Goal: Task Accomplishment & Management: Use online tool/utility

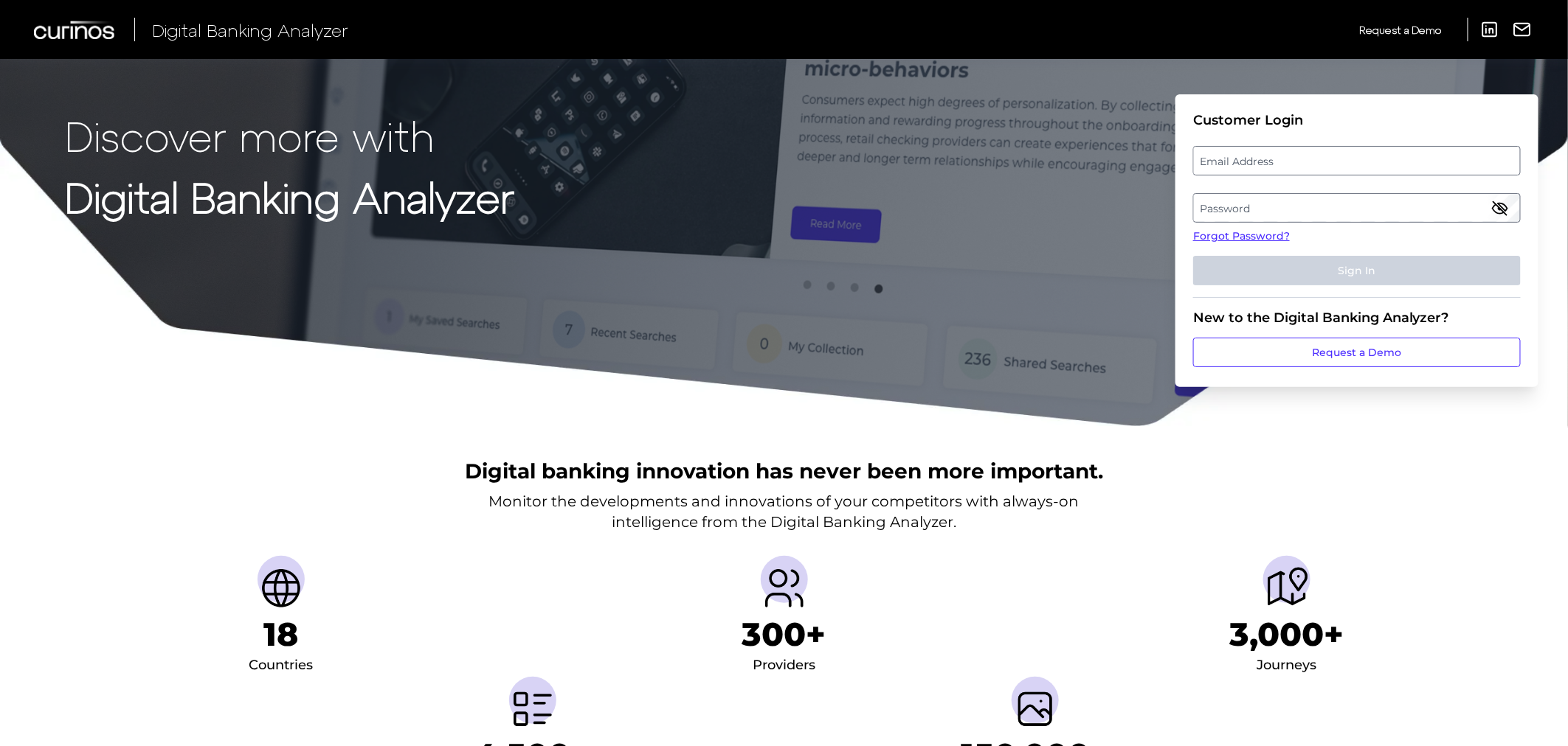
click at [1335, 164] on label "Email Address" at bounding box center [1356, 160] width 326 height 27
click at [1335, 164] on input "email" at bounding box center [1356, 161] width 328 height 29
type input "[PERSON_NAME][EMAIL_ADDRESS][DOMAIN_NAME]"
click at [1369, 209] on label "Password" at bounding box center [1356, 208] width 326 height 27
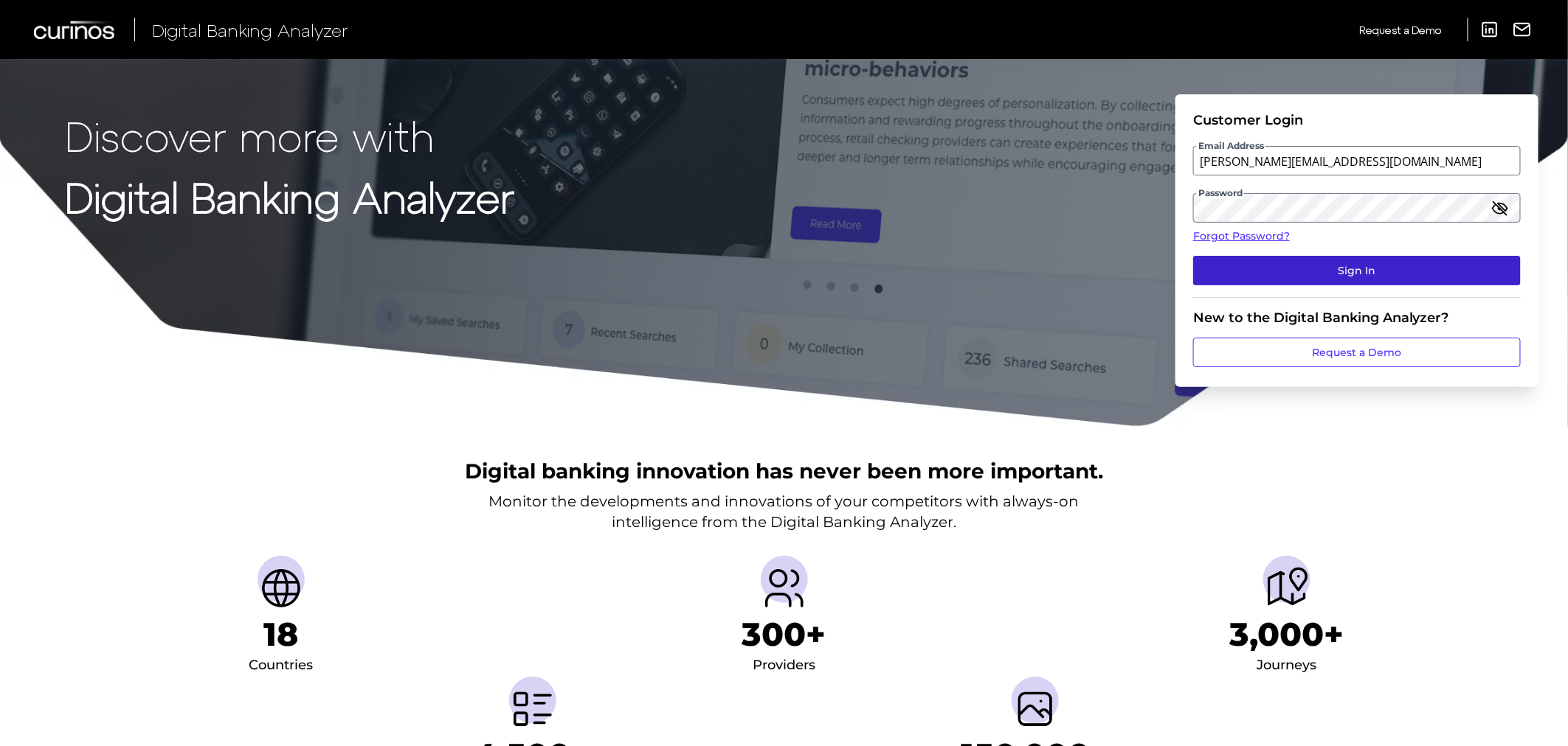
click at [1400, 266] on button "Sign In" at bounding box center [1356, 270] width 328 height 29
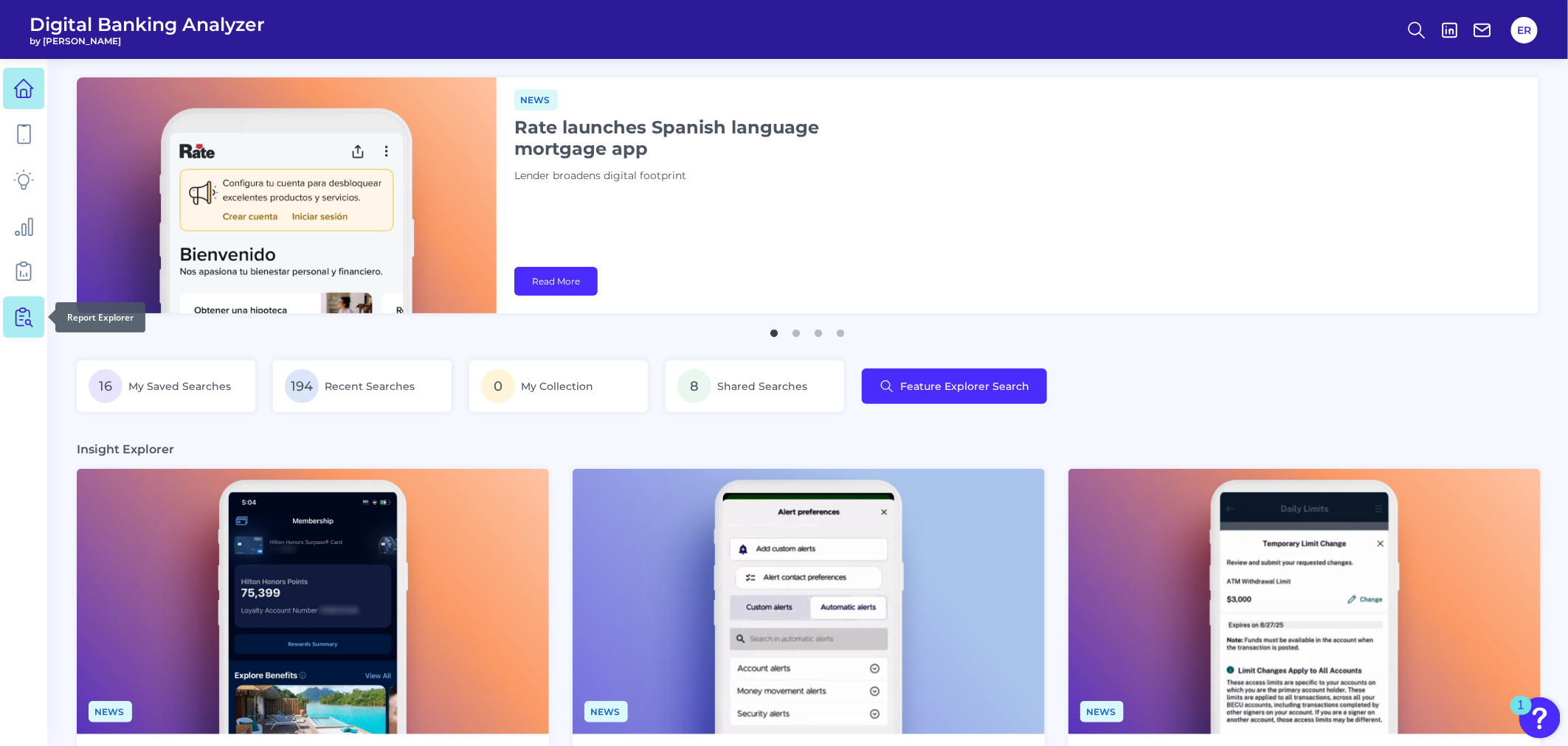
click at [27, 314] on icon at bounding box center [23, 316] width 20 height 20
